Goal: Navigation & Orientation: Find specific page/section

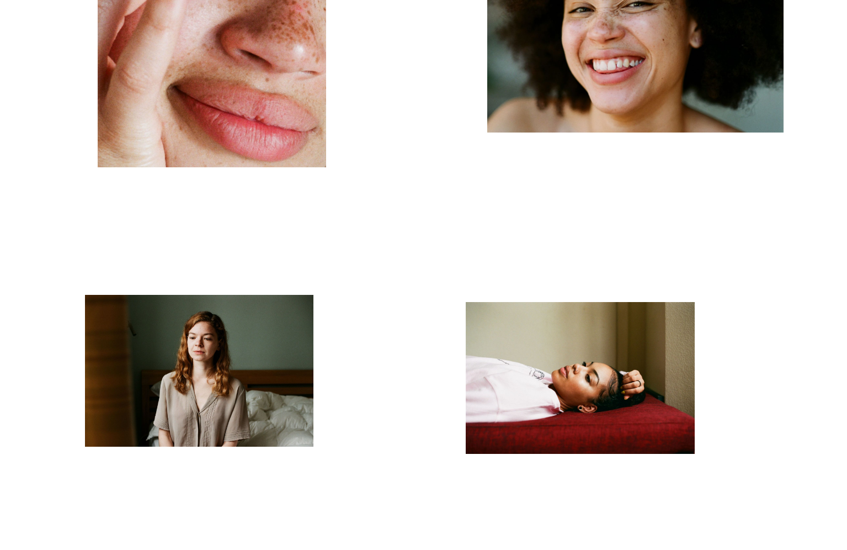
scroll to position [3542, 0]
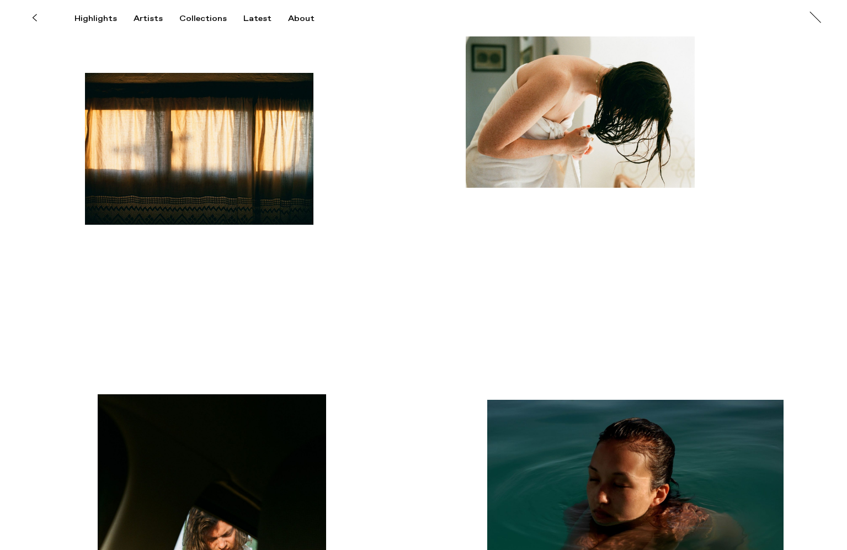
scroll to position [0, 0]
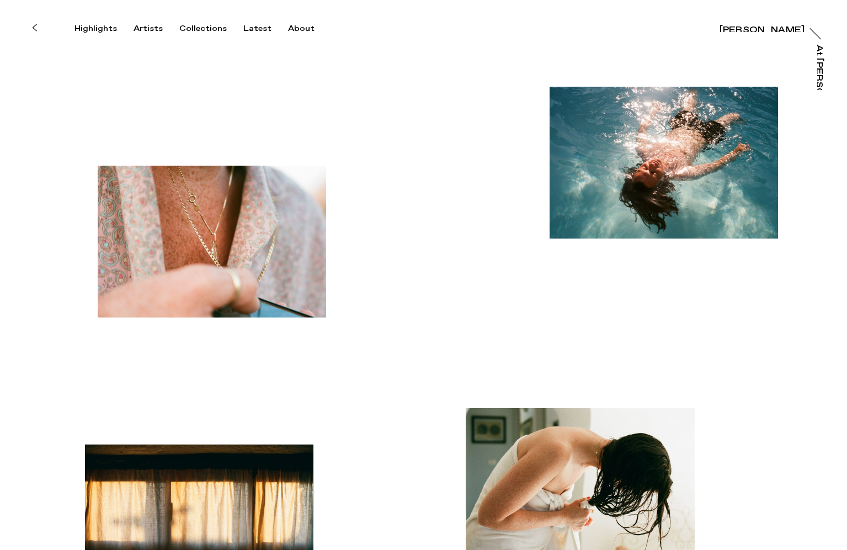
click at [35, 25] on icon at bounding box center [34, 27] width 5 height 9
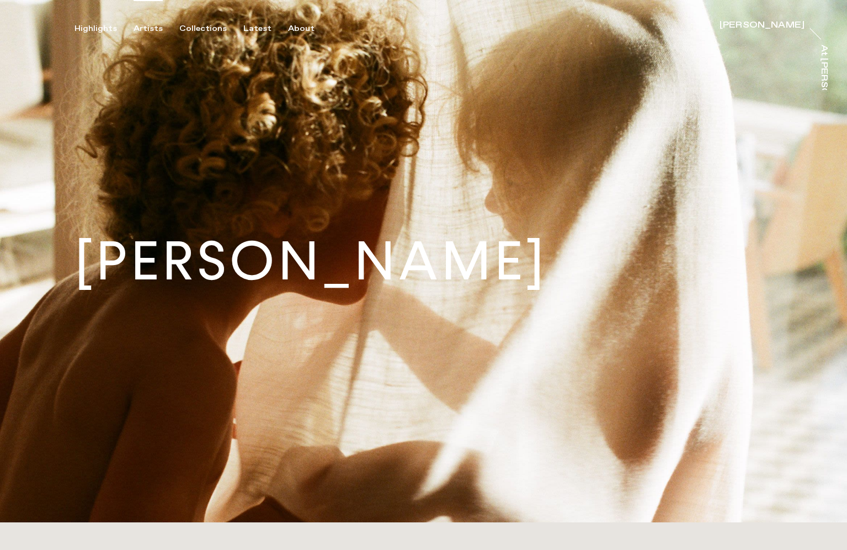
click at [151, 30] on div "Artists" at bounding box center [148, 29] width 29 height 10
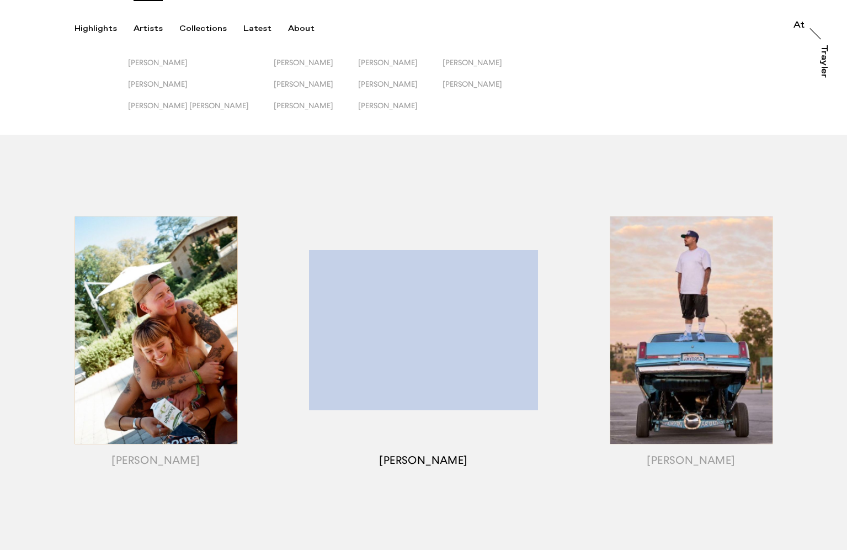
click at [442, 462] on div "button" at bounding box center [424, 344] width 268 height 344
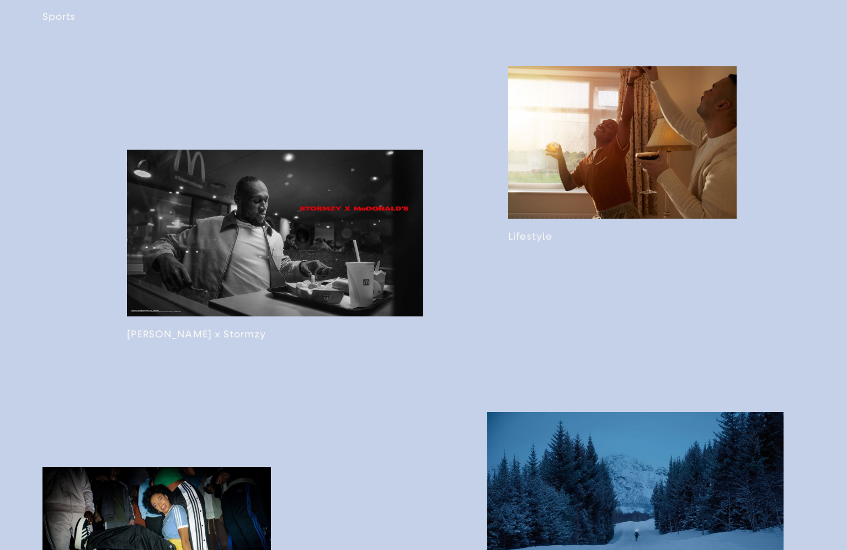
scroll to position [1134, 0]
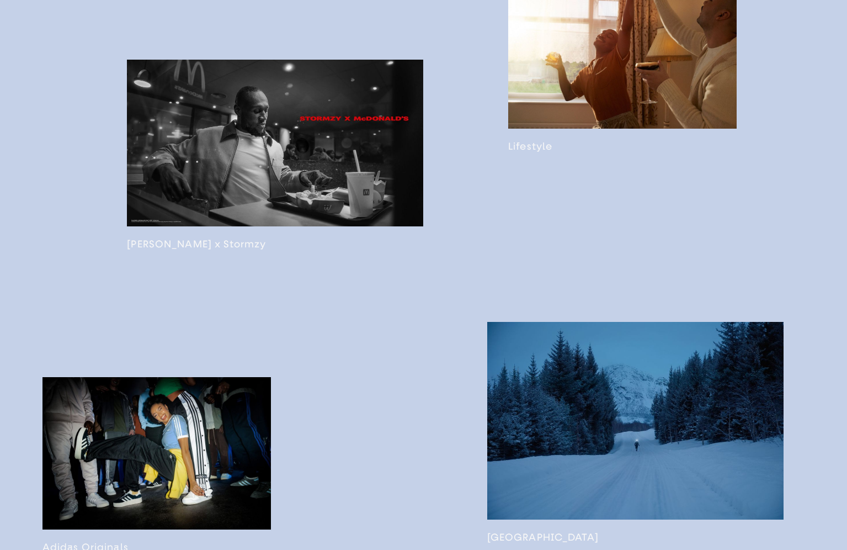
click at [648, 118] on link at bounding box center [622, 64] width 229 height 176
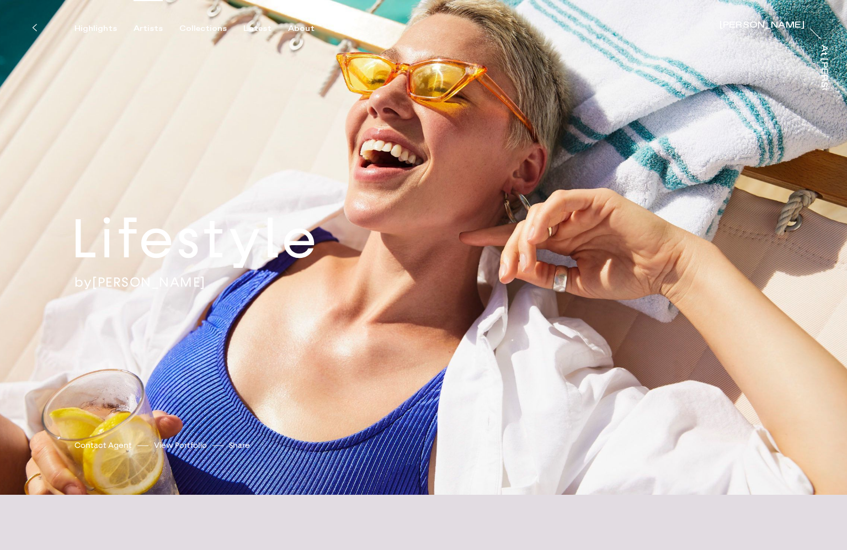
click at [146, 29] on div "Artists" at bounding box center [148, 29] width 29 height 10
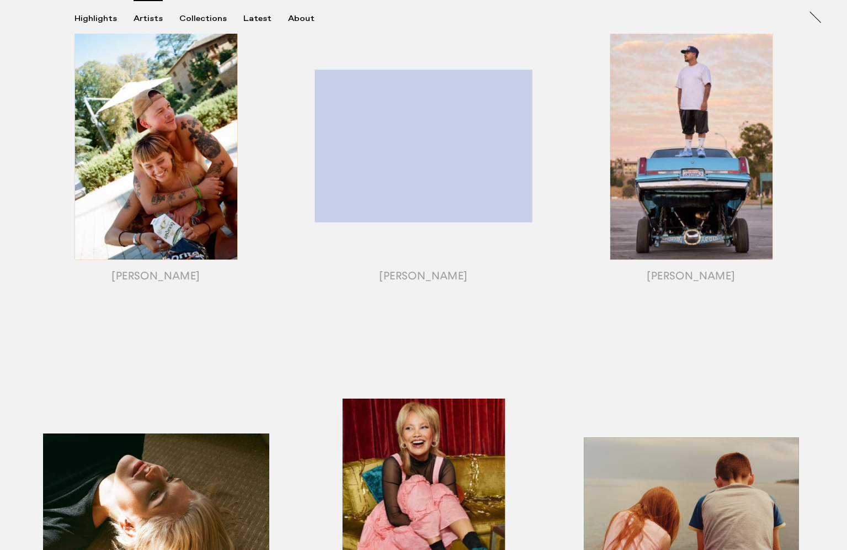
scroll to position [182, 0]
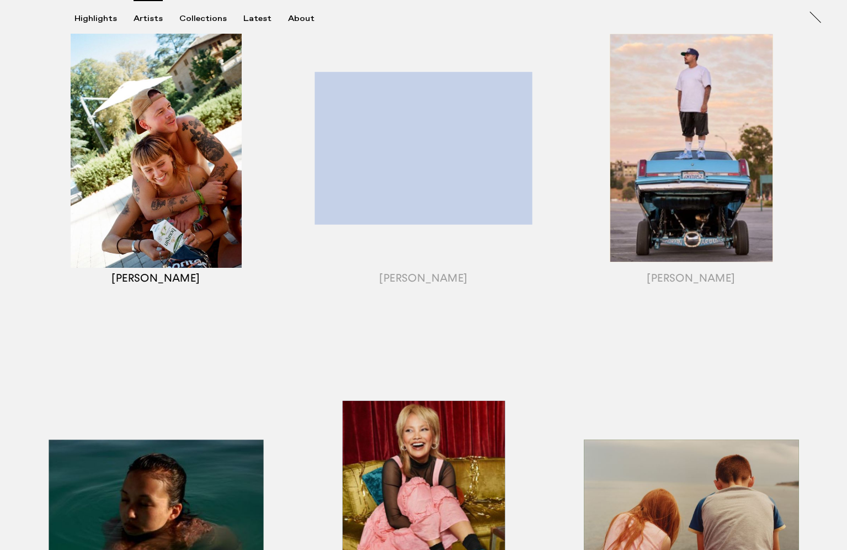
click at [222, 246] on div "button" at bounding box center [156, 162] width 268 height 344
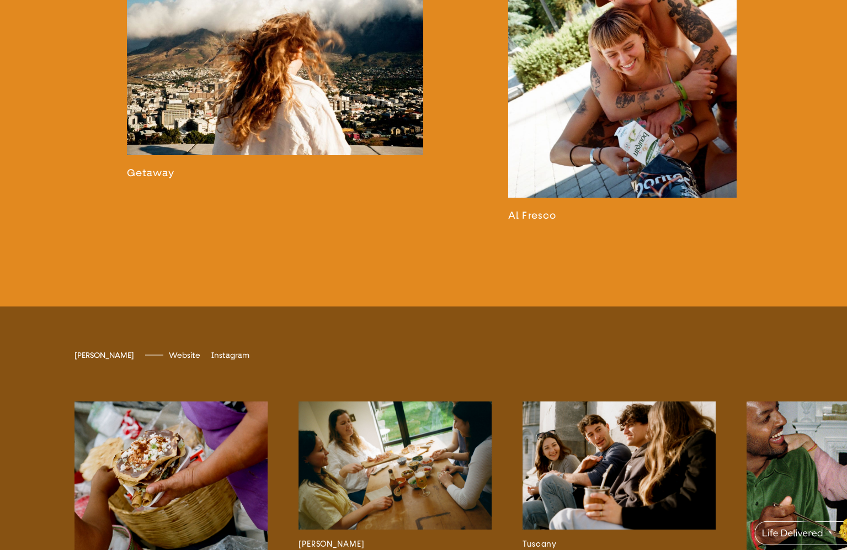
scroll to position [2021, 0]
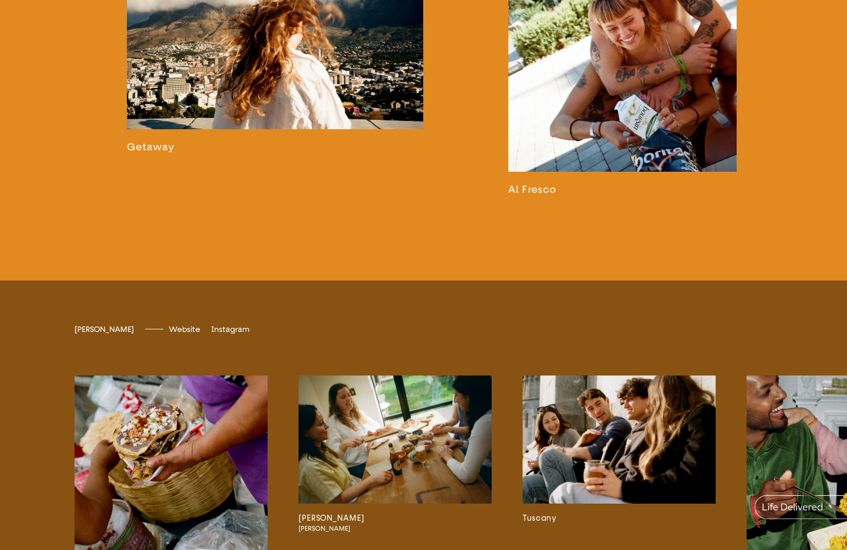
click at [374, 153] on link at bounding box center [275, 43] width 296 height 220
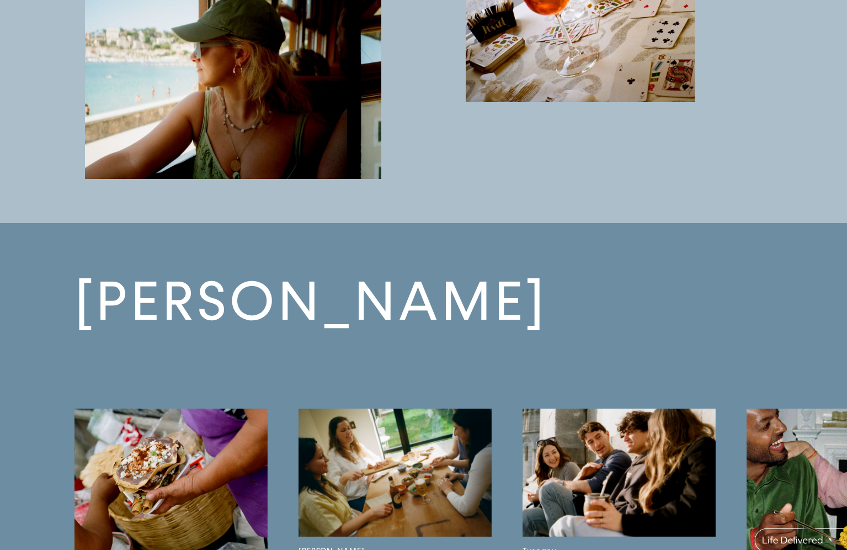
scroll to position [5988, 0]
